Goal: Obtain resource: Download file/media

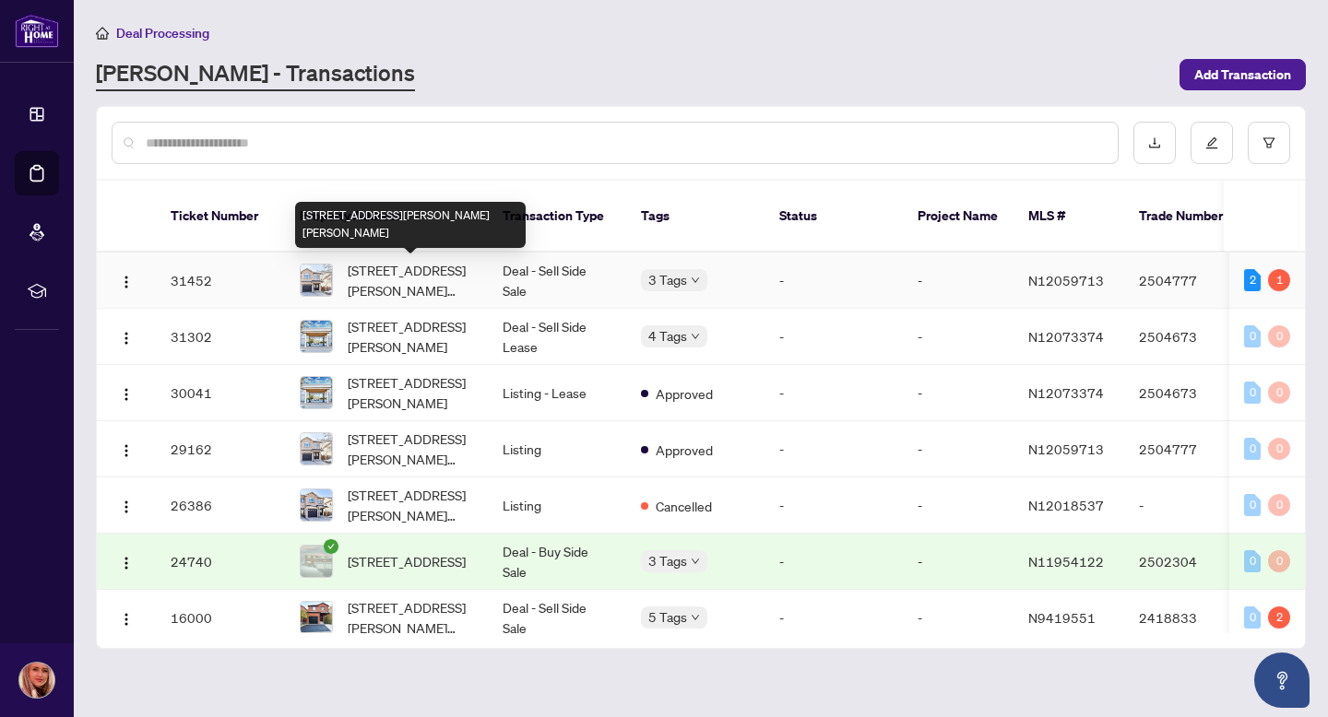
click at [382, 274] on span "[STREET_ADDRESS][PERSON_NAME][PERSON_NAME]" at bounding box center [410, 280] width 125 height 41
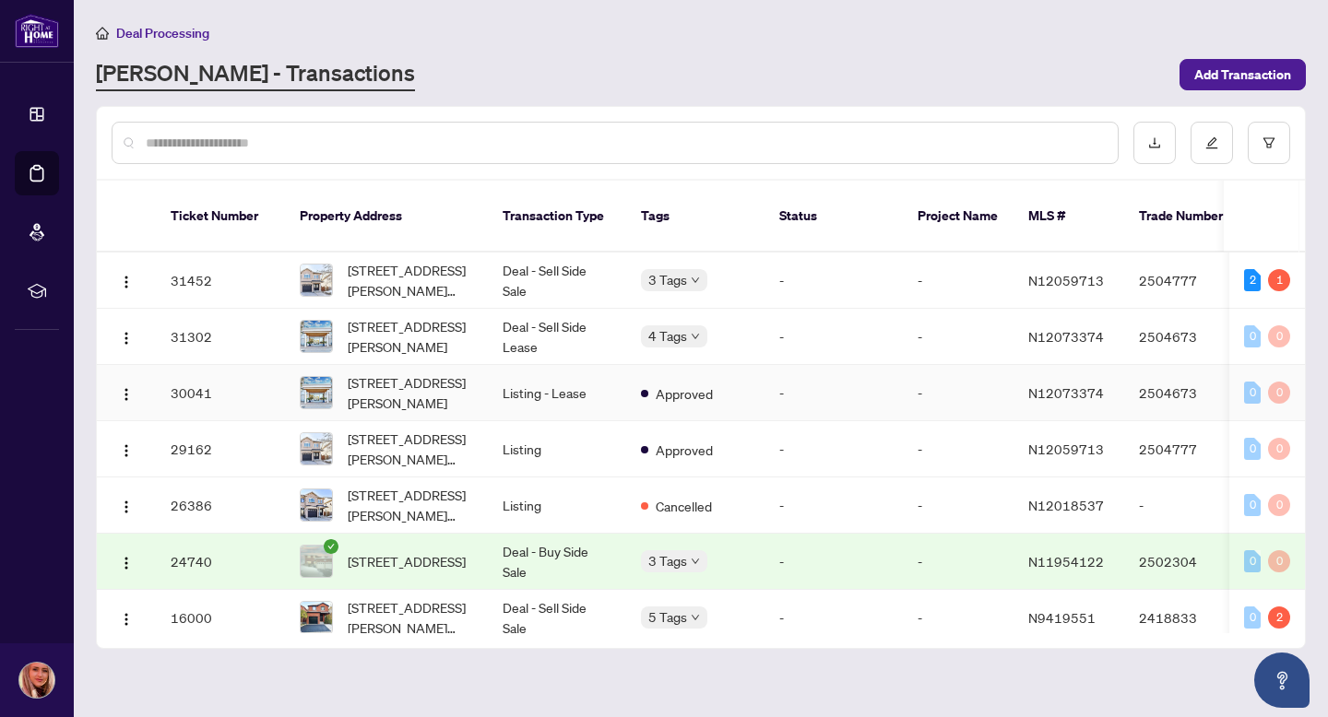
click at [337, 392] on div "[STREET_ADDRESS][PERSON_NAME]" at bounding box center [386, 393] width 173 height 41
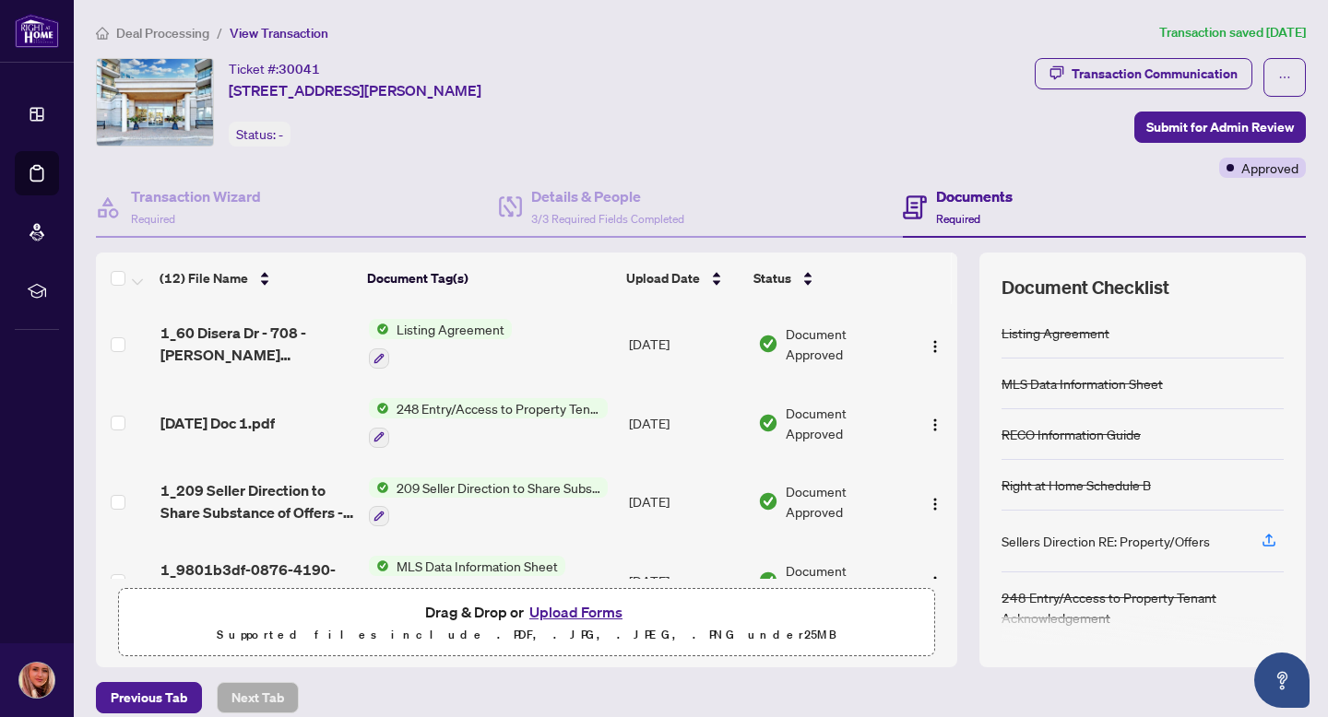
click at [419, 316] on td "Listing Agreement" at bounding box center [491, 343] width 261 height 79
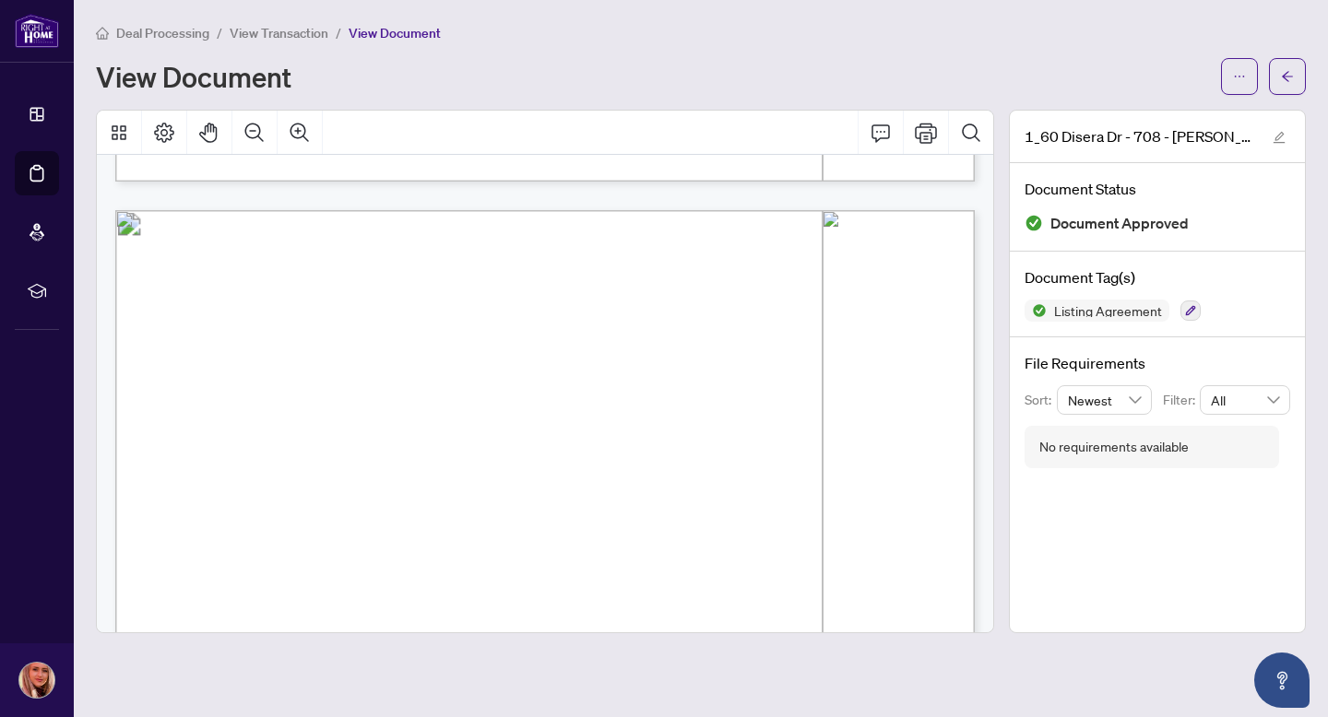
scroll to position [1125, 0]
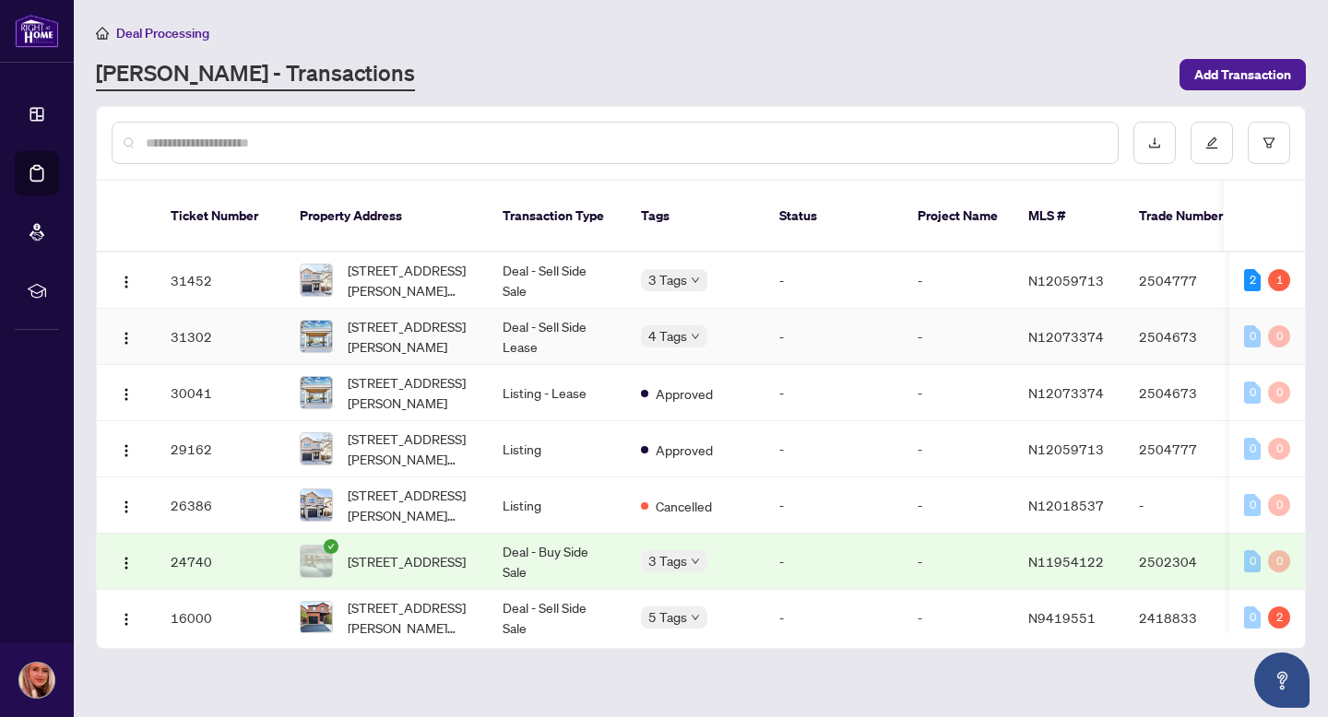
click at [535, 337] on td "Deal - Sell Side Lease" at bounding box center [557, 337] width 138 height 56
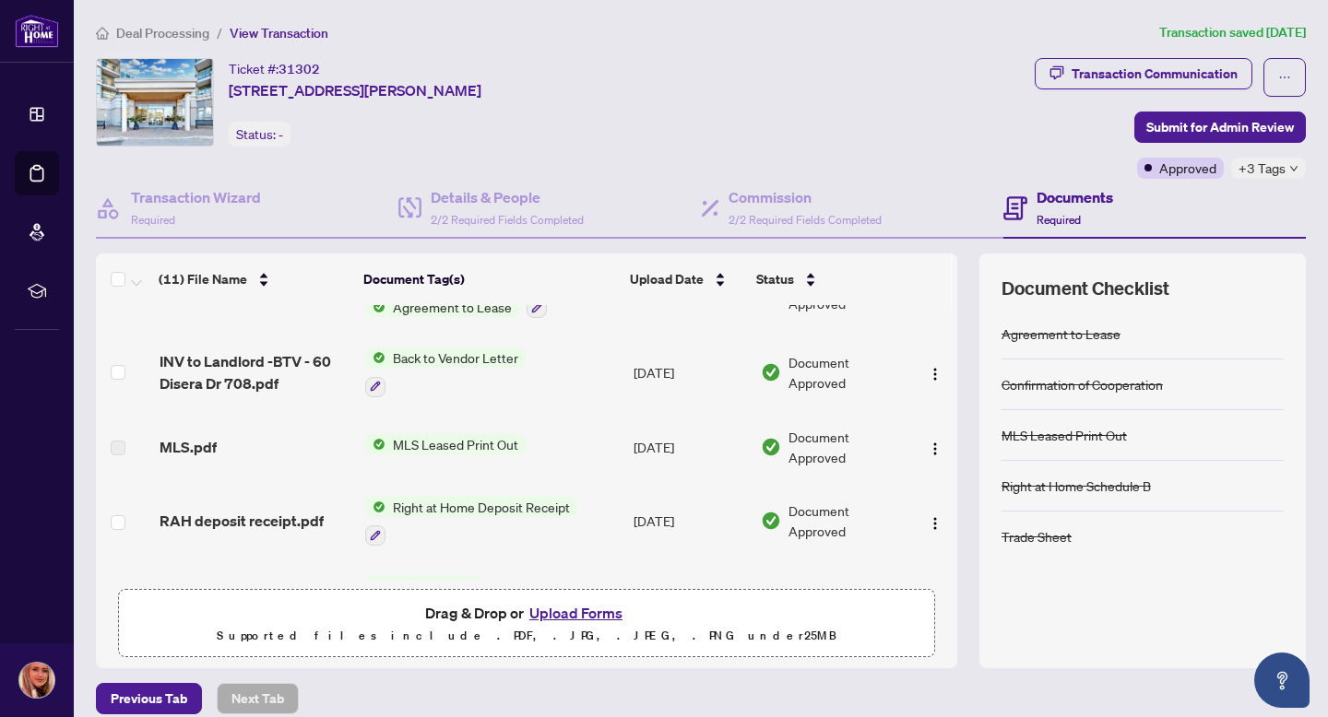
scroll to position [250, 0]
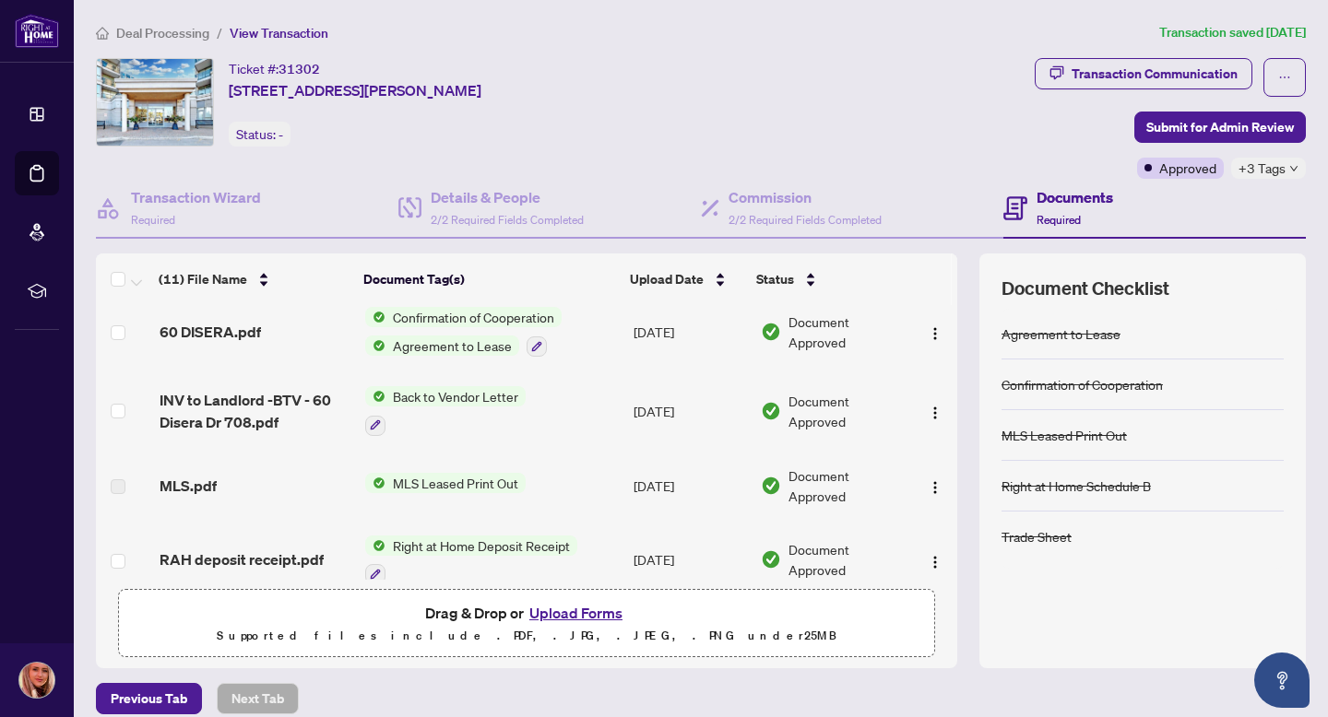
click at [432, 345] on span "Agreement to Lease" at bounding box center [452, 346] width 134 height 20
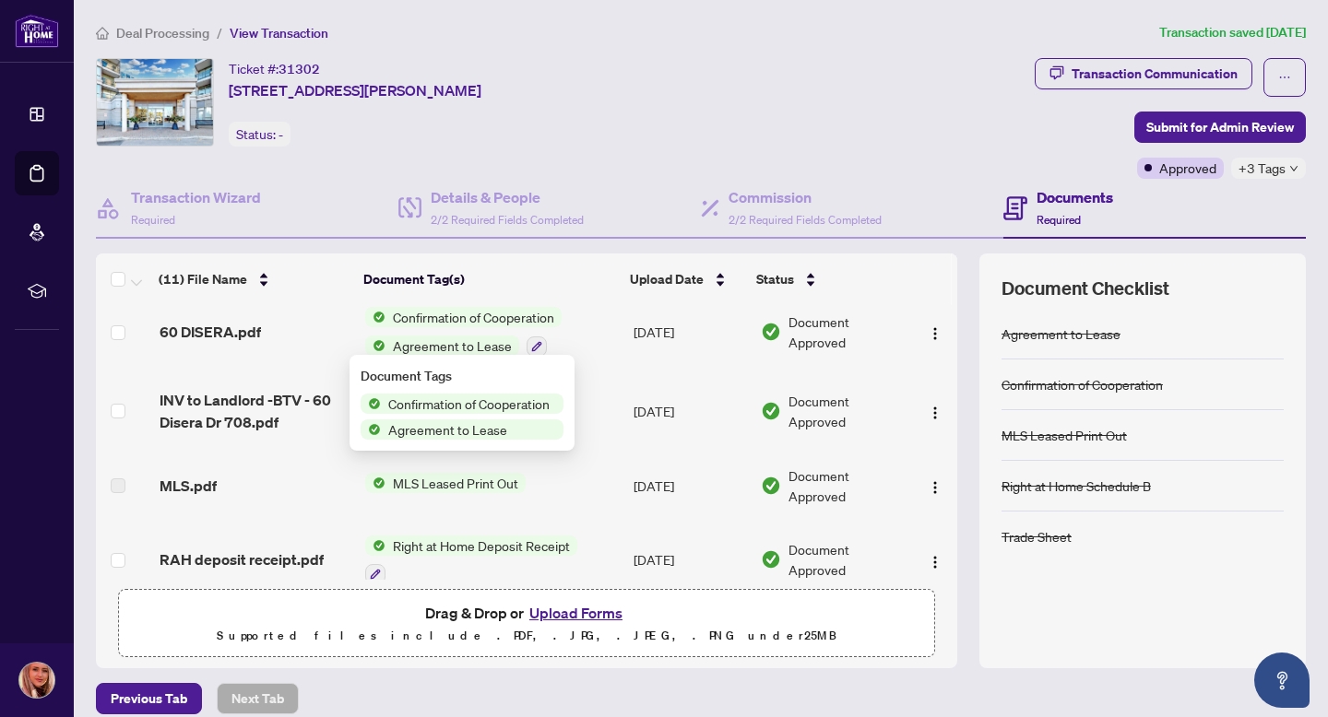
click at [425, 342] on span "Agreement to Lease" at bounding box center [452, 346] width 134 height 20
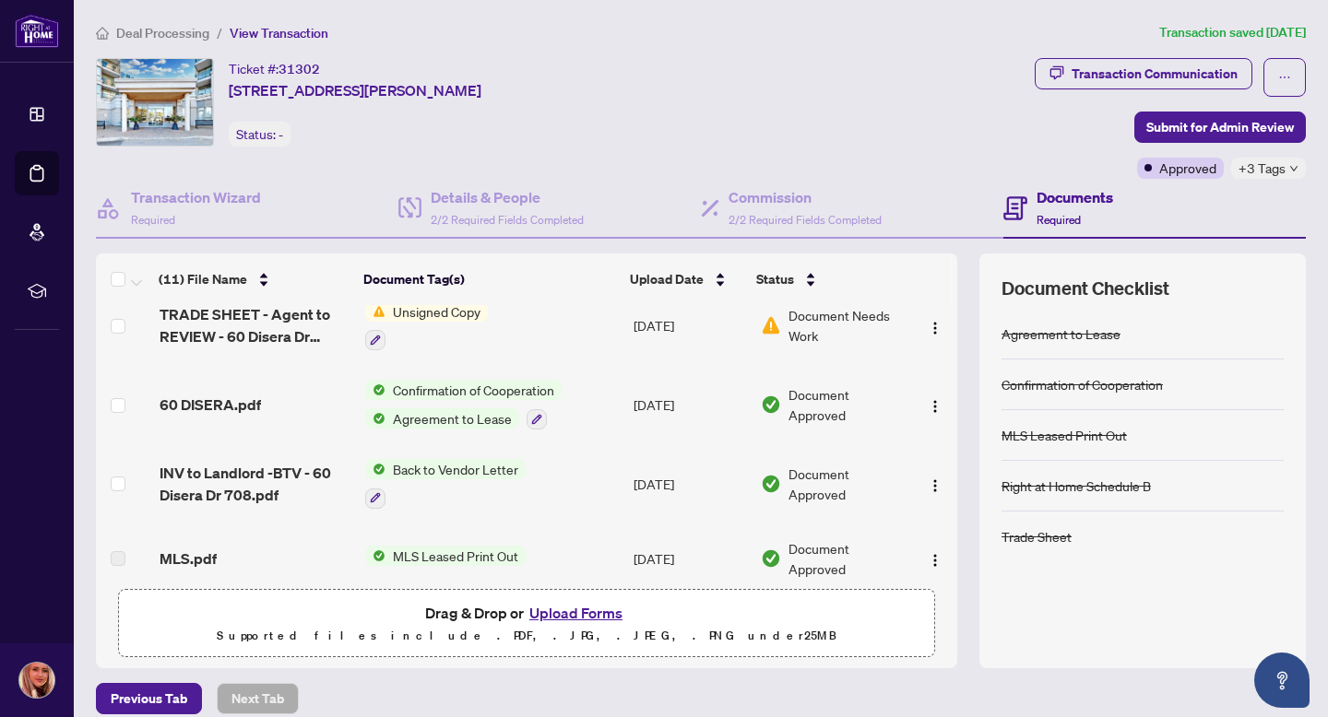
scroll to position [172, 0]
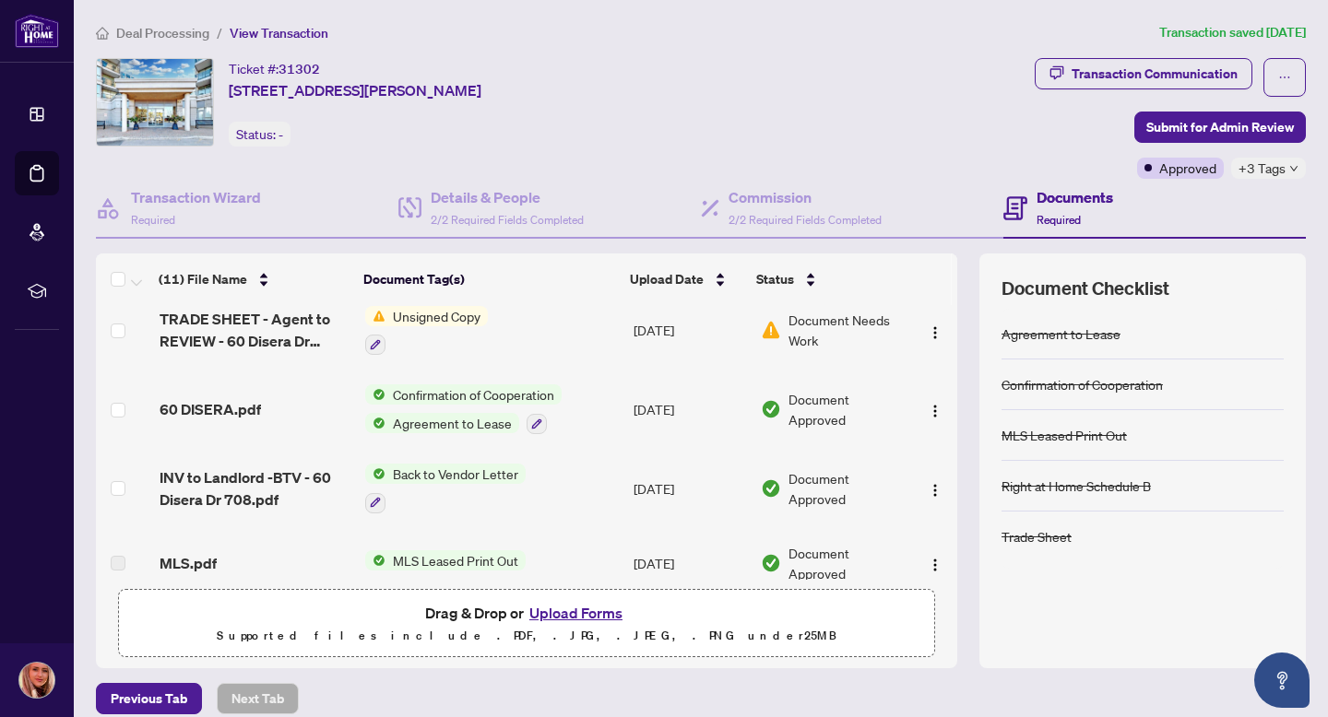
click at [492, 417] on span "Agreement to Lease" at bounding box center [452, 423] width 134 height 20
click at [341, 413] on div "60 DISERA.pdf" at bounding box center [255, 409] width 191 height 22
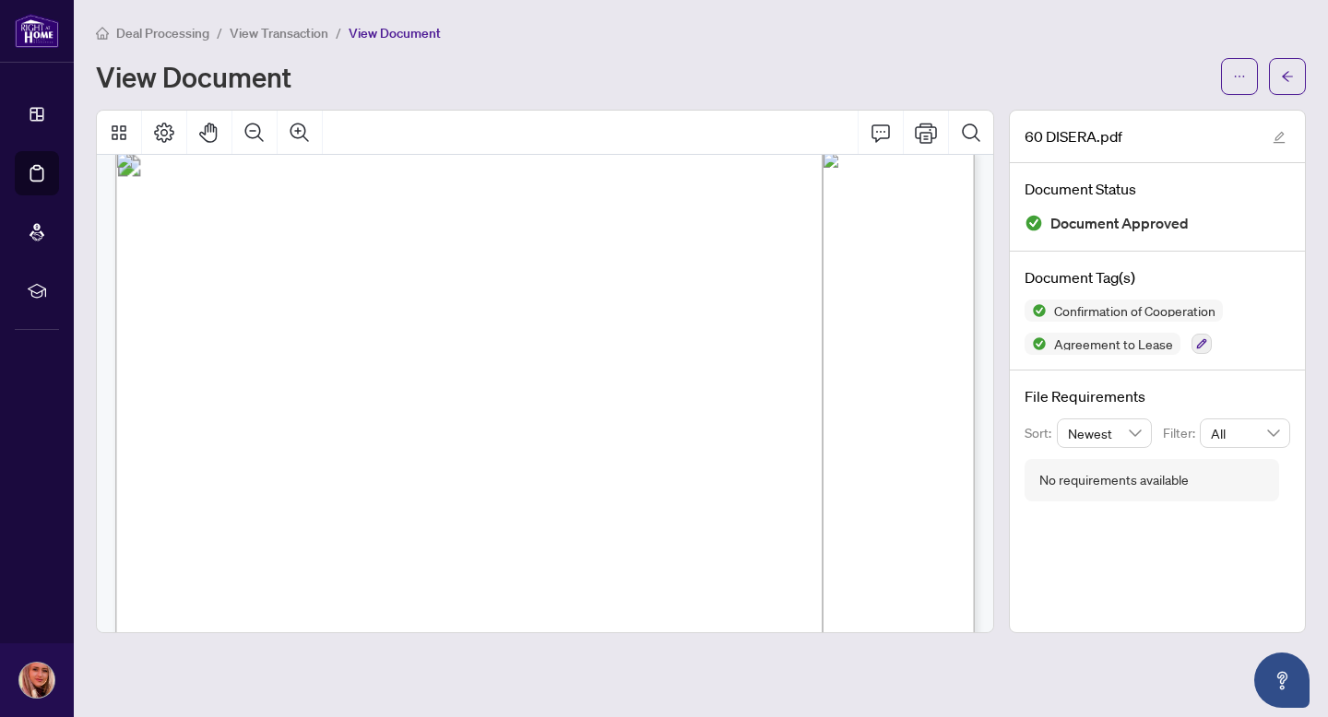
scroll to position [4563, 0]
